Goal: Information Seeking & Learning: Compare options

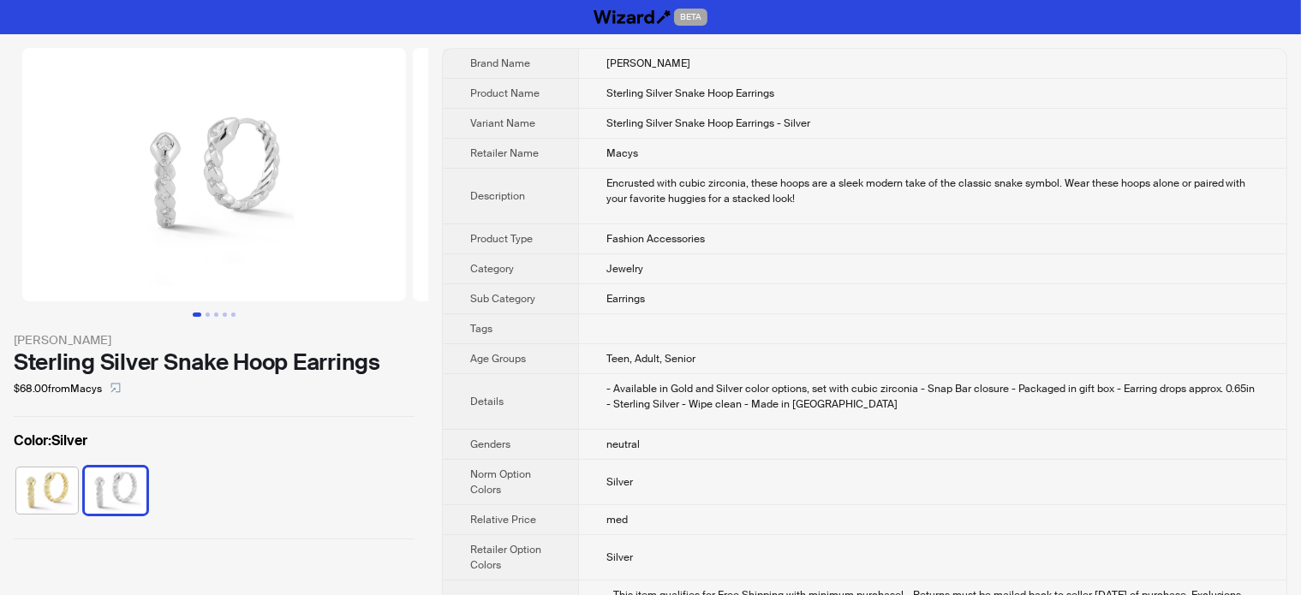
click at [250, 222] on img at bounding box center [214, 174] width 384 height 253
drag, startPoint x: 272, startPoint y: 227, endPoint x: 331, endPoint y: 218, distance: 58.9
click at [331, 218] on img at bounding box center [214, 174] width 384 height 253
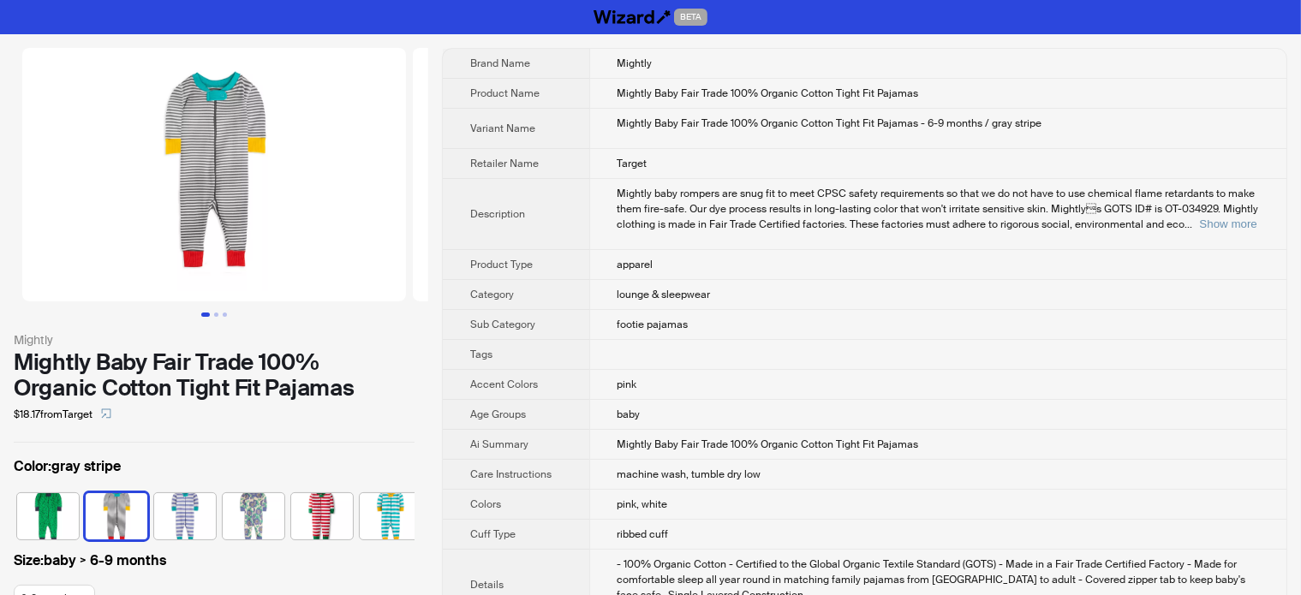
scroll to position [0, 216]
